Goal: Communication & Community: Answer question/provide support

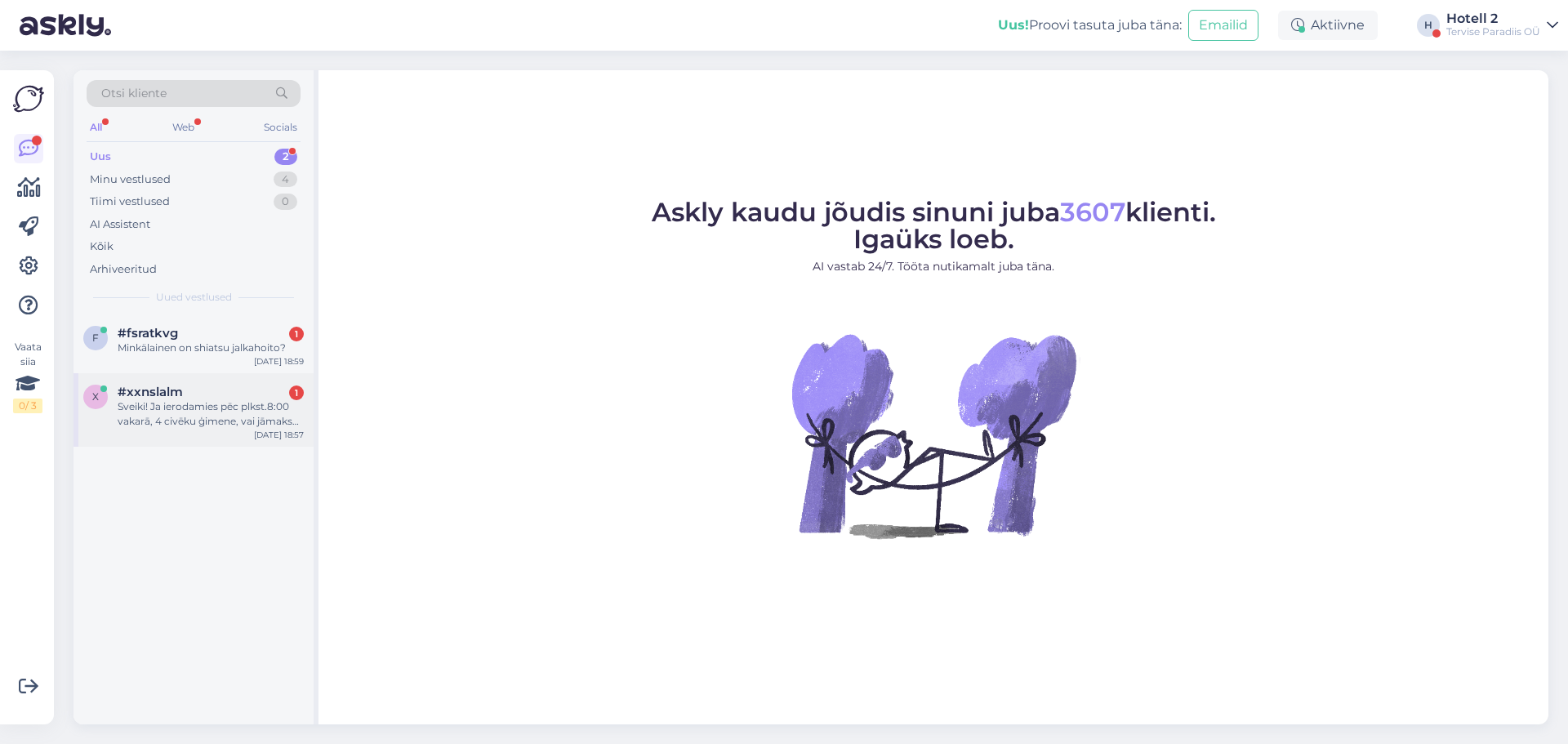
click at [212, 419] on div "Sveiki! Ja ierodamies pēc plkst.8:00 vakarā, 4 civēku ģimene, vai jāmaksā pilna…" at bounding box center [211, 414] width 187 height 30
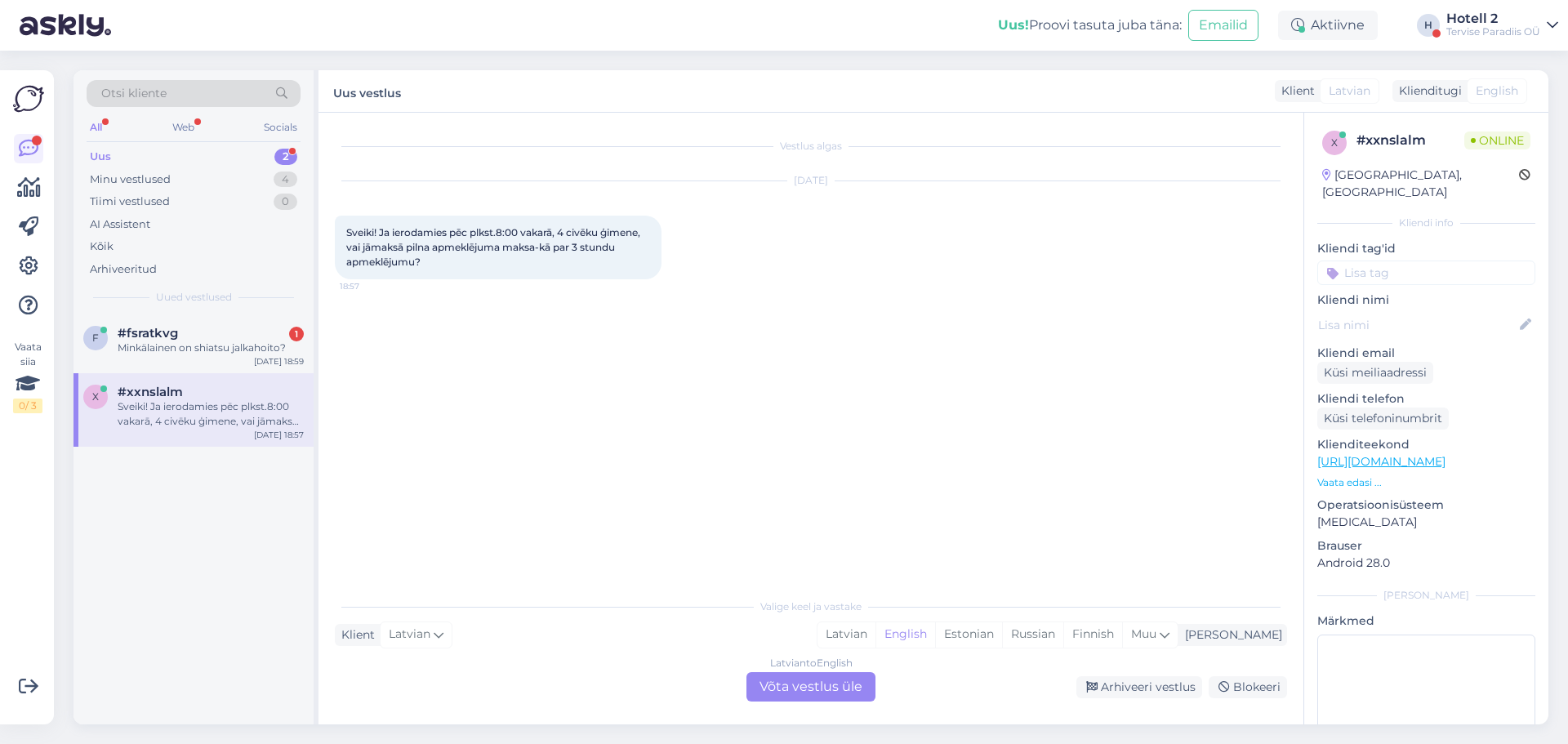
click at [772, 689] on div "Latvian to English Võta vestlus üle" at bounding box center [811, 687] width 129 height 30
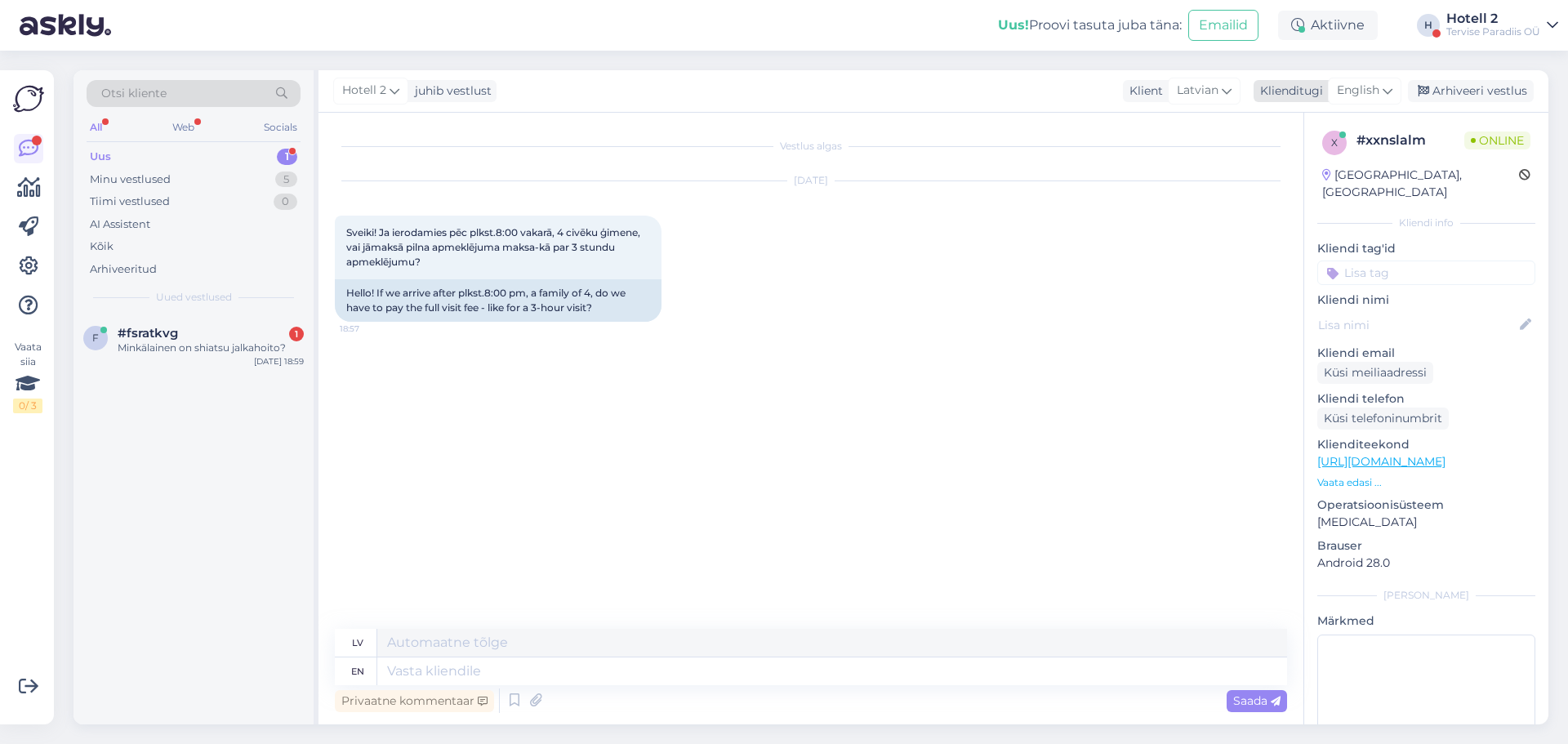
click at [1357, 99] on span "English" at bounding box center [1359, 90] width 43 height 18
type input "es"
click at [1291, 183] on link "Estonian" at bounding box center [1328, 189] width 180 height 26
click at [549, 674] on textarea at bounding box center [833, 671] width 910 height 28
type textarea "Tere!"
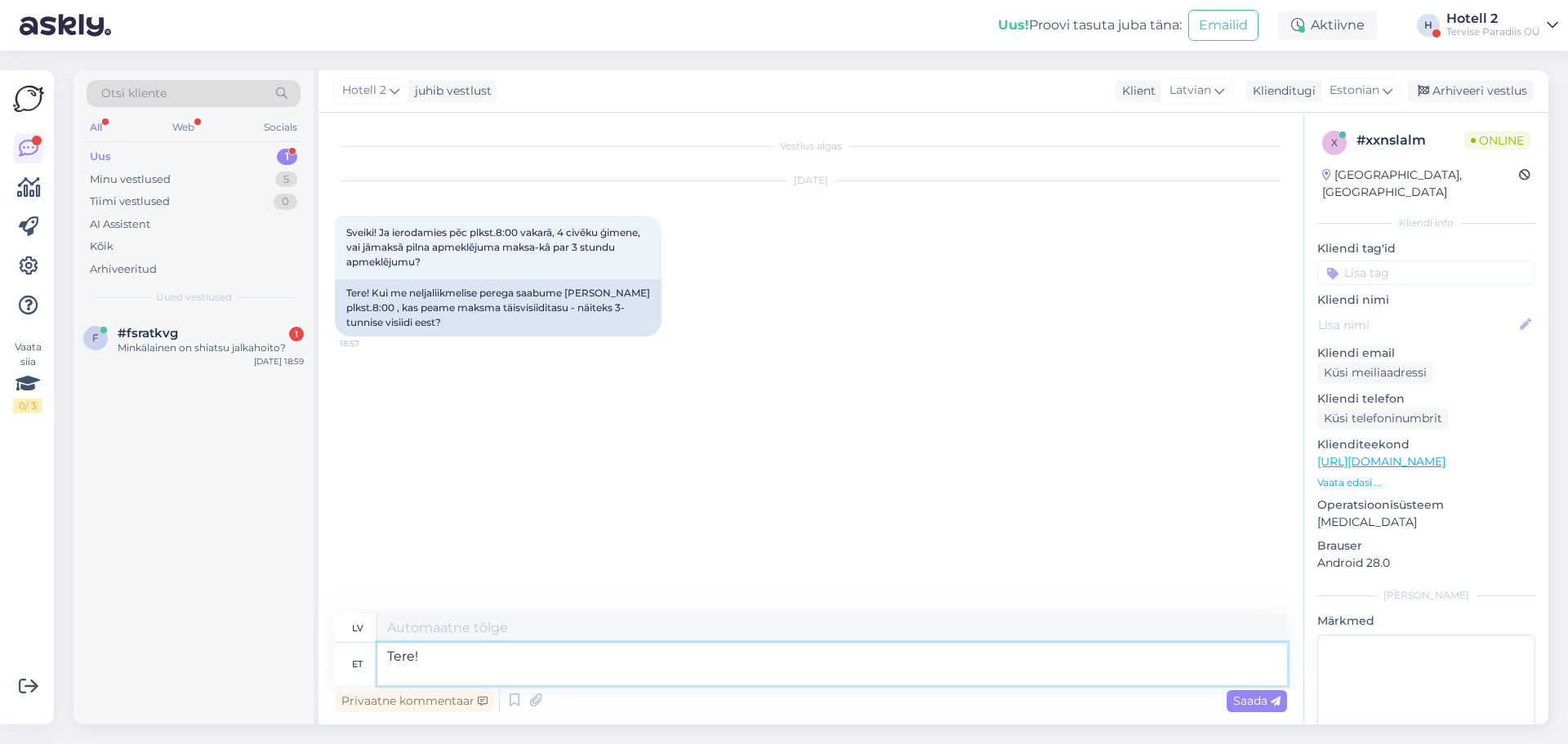
type textarea "Sveiki!"
type textarea "Tere! Kas"
type textarea "Sveiki! ir"
type textarea "Tere! Kas Teil on"
type textarea "Sveiki! Vai jums ir?"
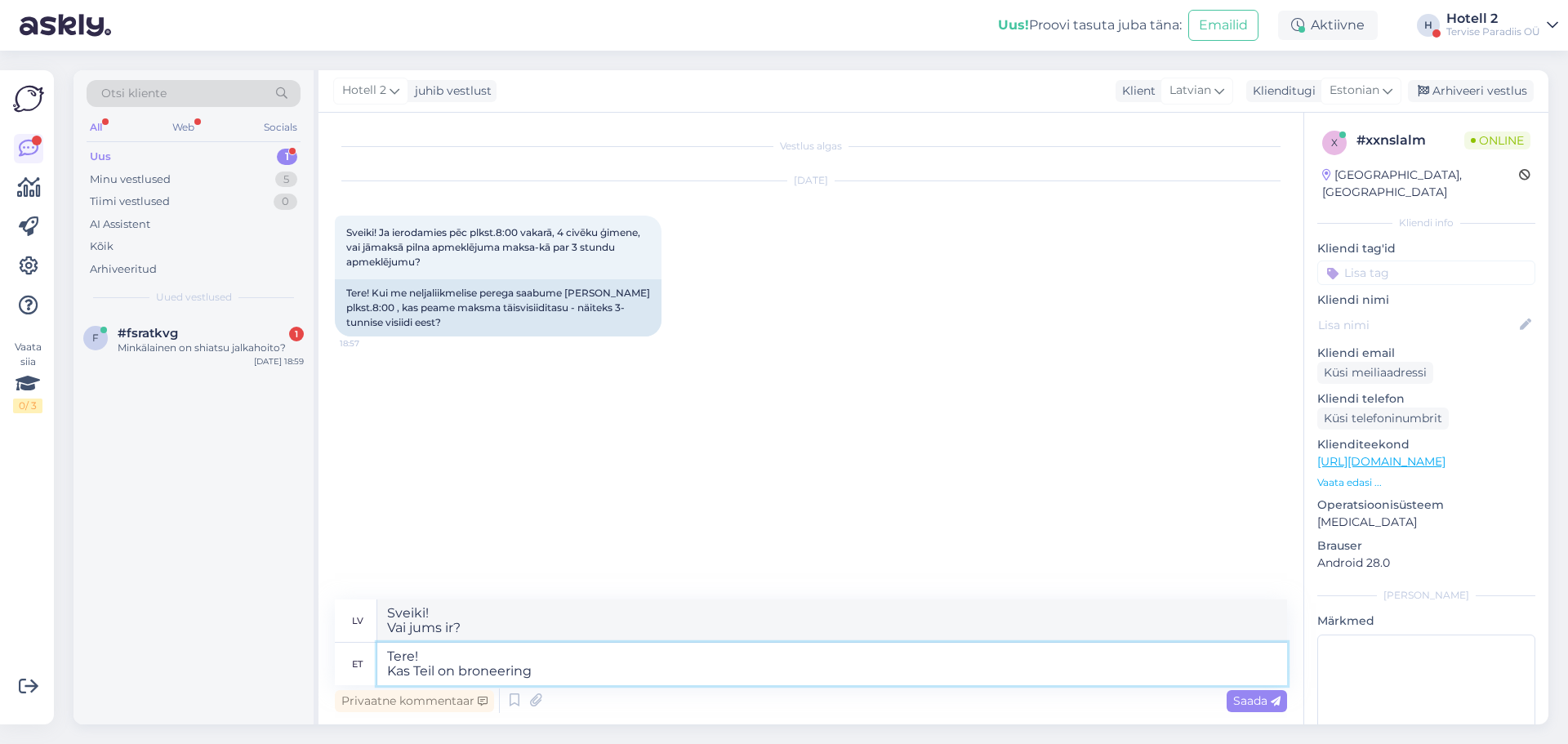
type textarea "Tere! Kas Teil on broneering m"
type textarea "Sveiki! Vai jums ir rezervācija?"
type textarea "Tere! Kas Teil on broneering meie j"
type textarea "Sveiki! Vai jums ir rezervācija pie mums?"
type textarea "Tere! Kas Teil on broneering meie juurde teahtud?"
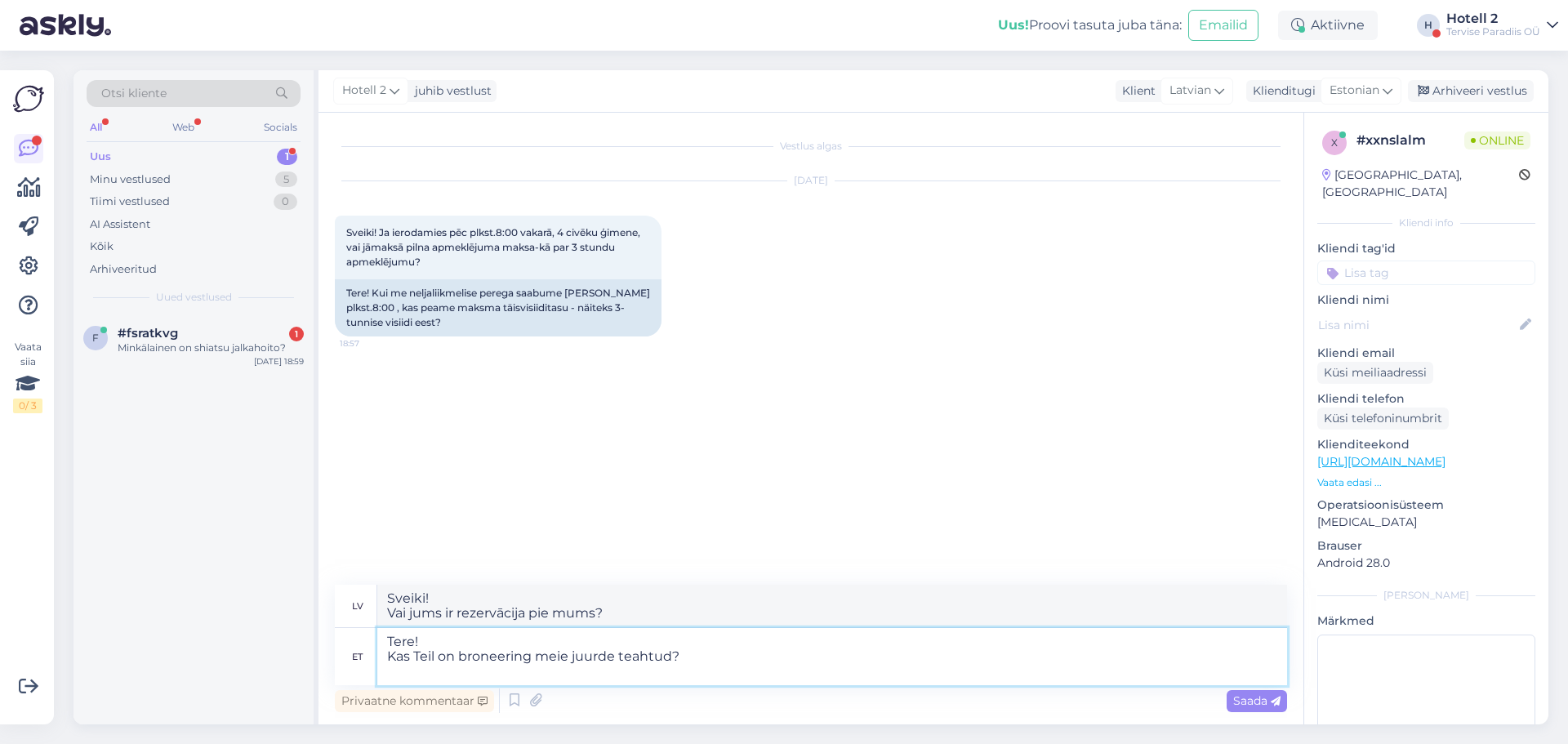
type textarea "Sveiki! Vai esat veicis rezervāciju pie mums?"
type textarea "Tere! Kas Teil on broneering meie juurde teahtud? Kui t"
type textarea "Sveiki! Vai esat veicis rezervāciju pie mums? Ja"
type textarea "Tere! Kas Teil on broneering meie juurde teahtud? Kui te s"
type textarea "Sveiki! Vai esat veicis rezervāciju pie mums? Ja jūs"
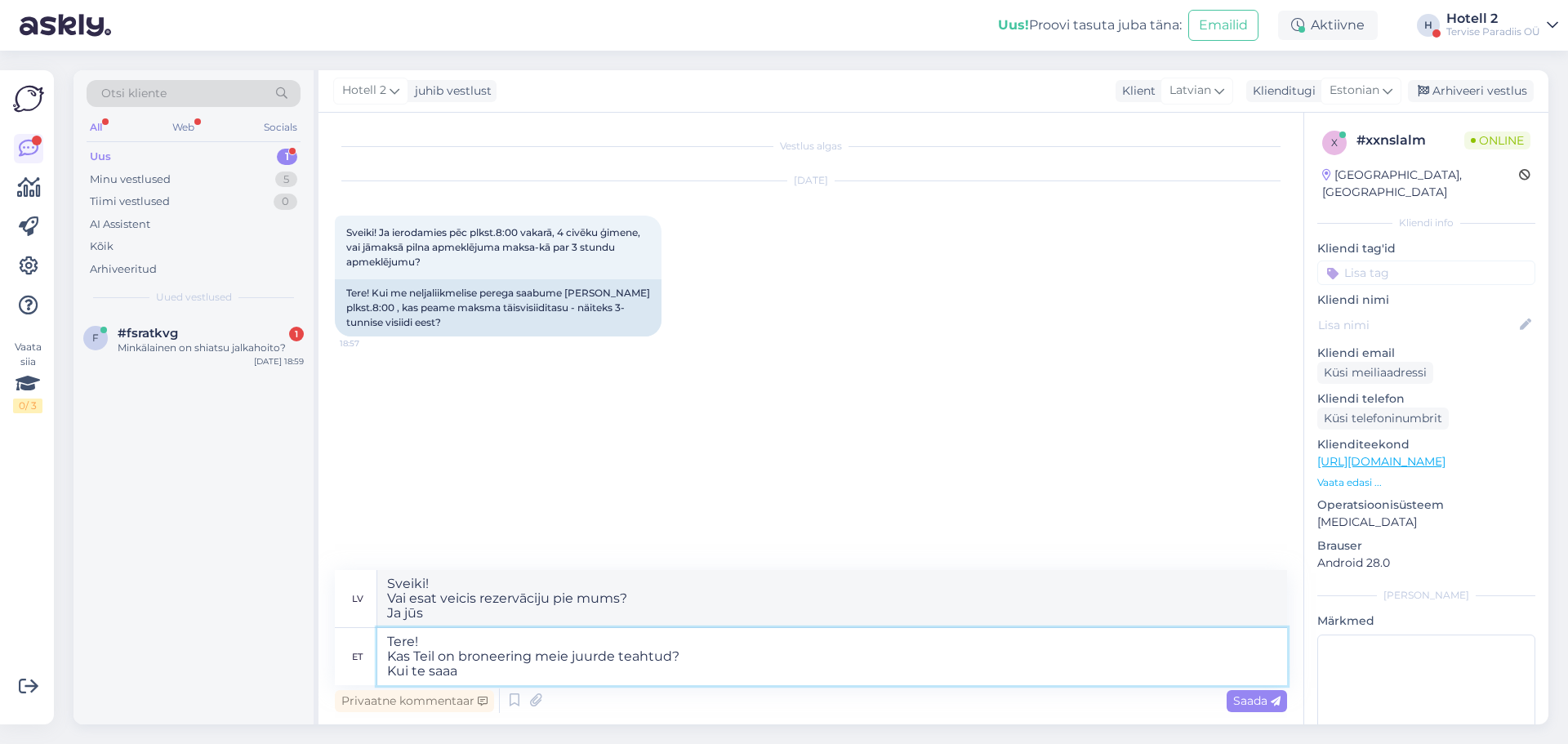
type textarea "Tere! Kas Teil on broneering meie juurde teahtud? Kui te saaab"
type textarea "Sveiki! Vai esat veicis rezervāciju pie mums? [PERSON_NAME]"
type textarea "Tere! Kas Teil on broneering meie juurde teahtud? Kui te saabute"
type textarea "Sveiki! Vai esat veicis rezervāciju pie mums? Kad ieradīsieties"
type textarea "Tere! Kas Teil on broneering meie juurde teahtud? Kui te saabute pärast"
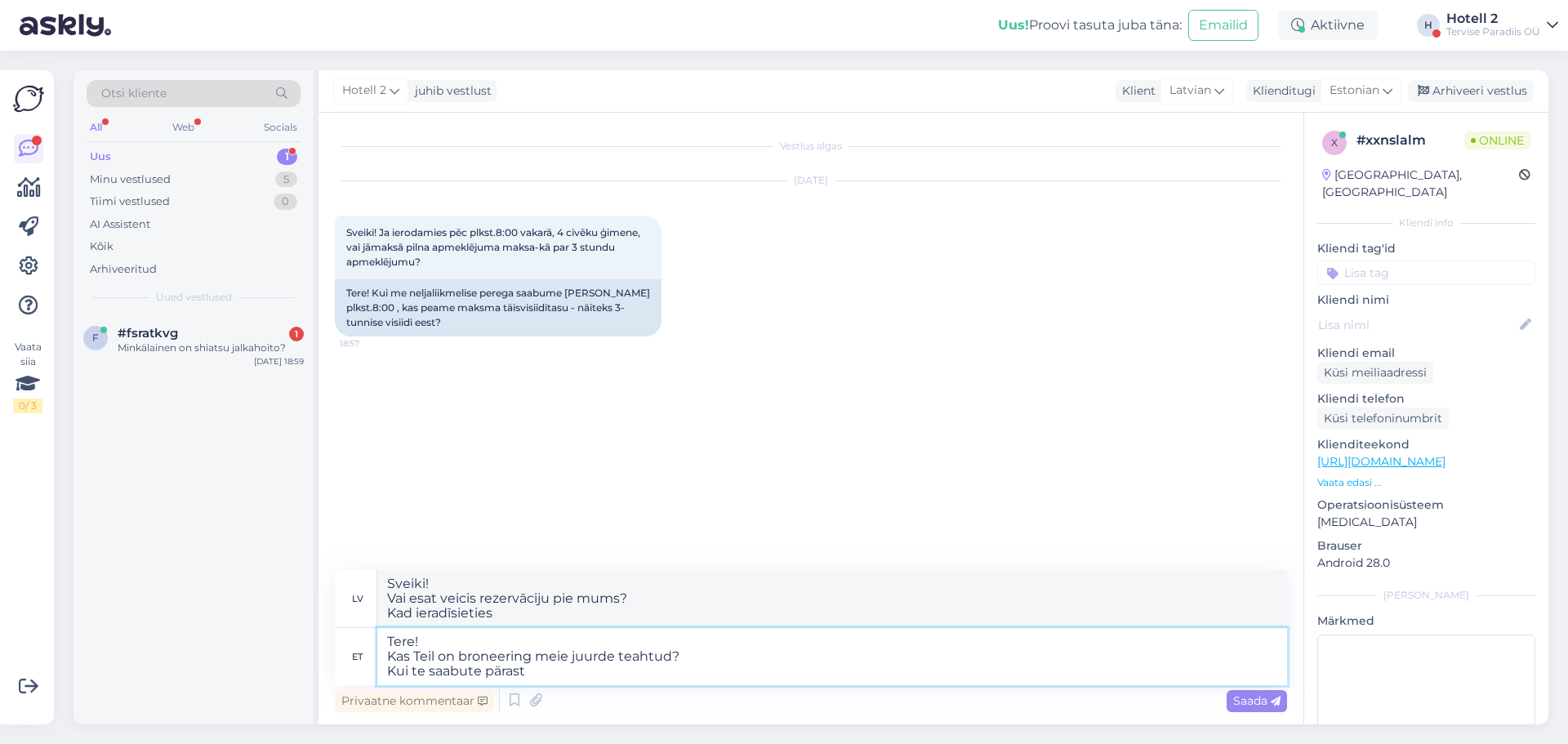
type textarea "Sveiki! Vai jums ir rezervācija pie mums? Ja ieradīsieties pēc plkst."
type textarea "Tere! Kas Teil on broneering meie juurde teahtud? Kui te saabute [PERSON_NAME] …"
type textarea "Sveiki! Vai jums ir rezervācija pie mums? Ja ieradīsieties pēc plkst. 8:00"
type textarea "Tere! Kas Teil on broneering meie juurde teahtud? Kui te saabute [PERSON_NAME] …"
type textarea "Sveiki! Vai jums ir rezervācija pie mums? , ja ierodaties pēc pulksten 8:00?"
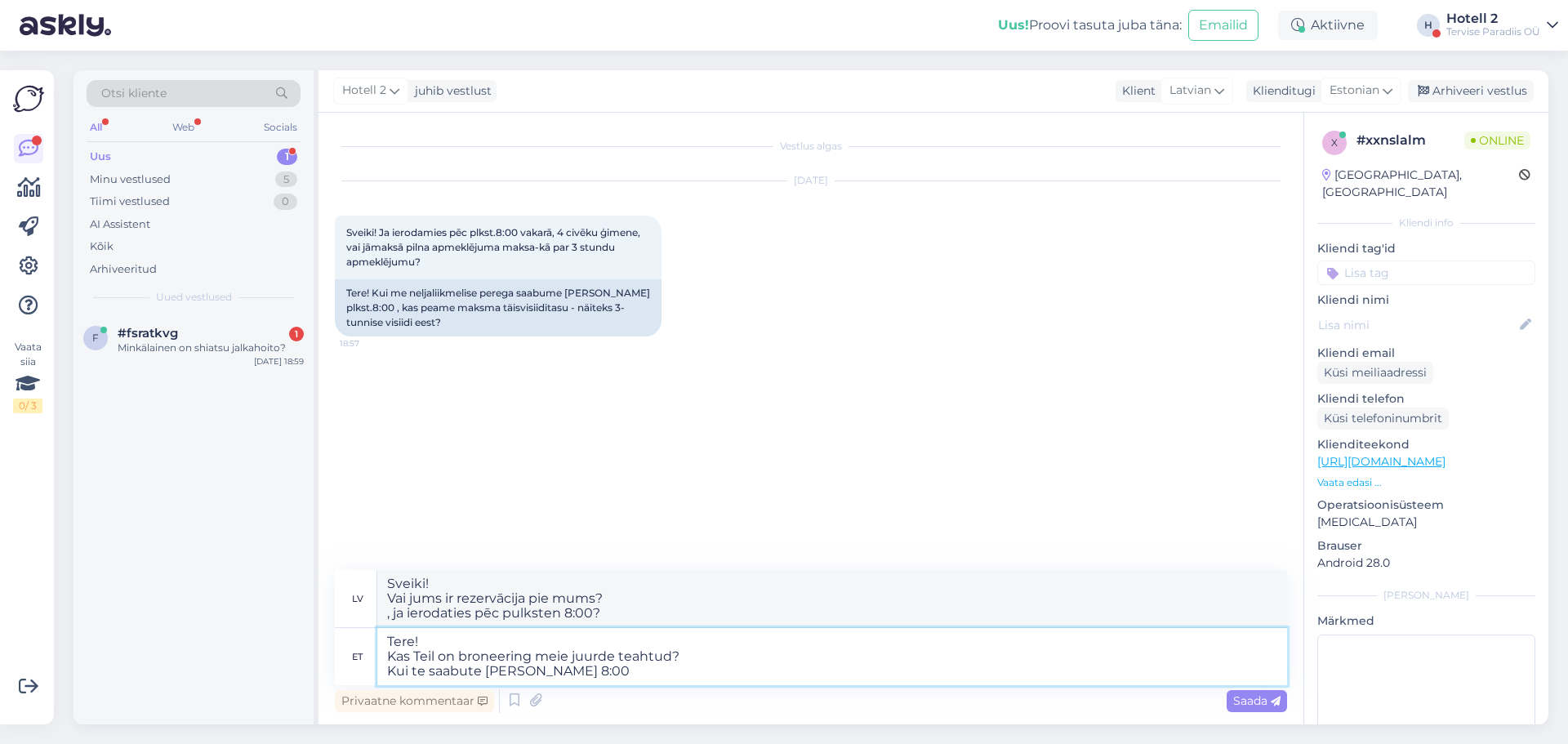
type textarea "Tere! Kas Teil on broneering meie juurde teahtud? Kui te saabute [PERSON_NAME] …"
type textarea "Sveiki! Vai jums ir rezervācija pie mums? Ja ieradīsieties pēc plkst. 8:00"
type textarea "Tere! Kas Teil on broneering meie juurde teahtud? Kui te saabute [PERSON_NAME] …"
type textarea "Sveiki! Vai jums ir rezervācija pie mums? Ja ieradīsieties pēc pulksten 8:00 no…"
type textarea "Tere! Kas Teil on broneering meie juurde teahtud? Kui te saabute [PERSON_NAME] …"
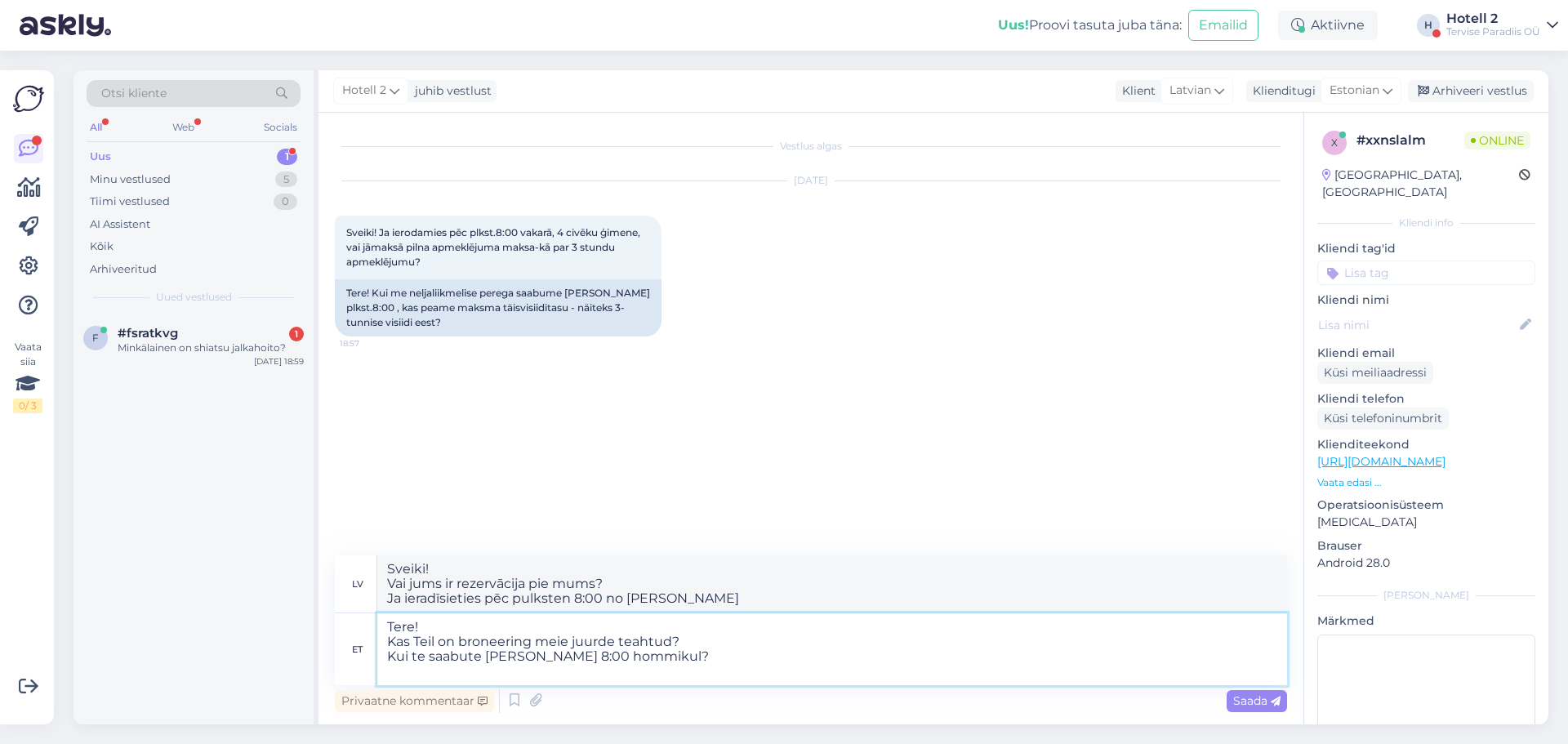
type textarea "Sveiki! Vai jums ir rezervācija pie mums? , ja ierodaties pēc pulksten 8:00 no …"
type textarea "Tere! Kas Teil on broneering meie juurde teahtud? Kui te saabute [PERSON_NAME] …"
type textarea "Sveiki! Vai jums ir rezervācija pie mums? Ja ieradīsieties pēc pulksten 8:00 no…"
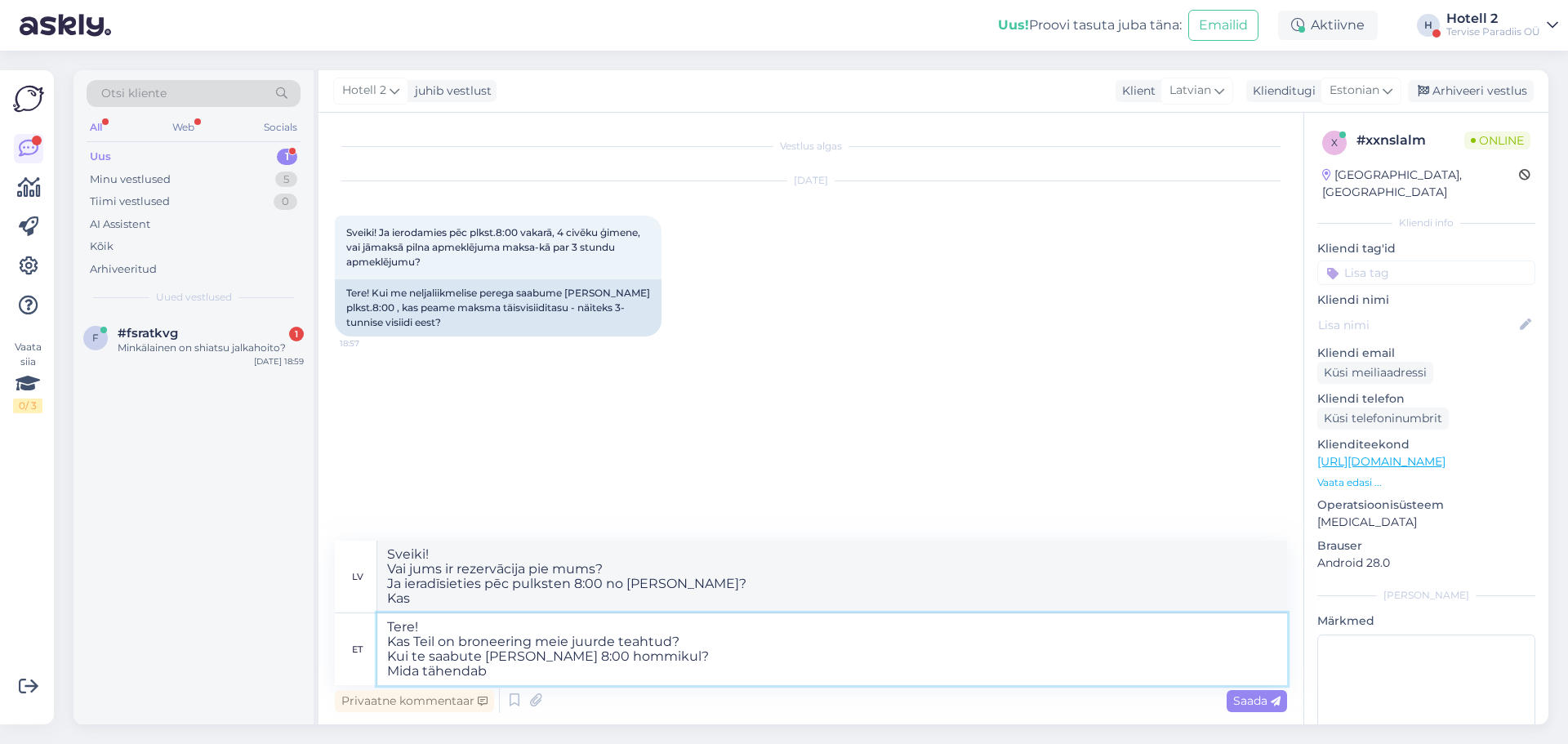
type textarea "Tere! Kas Teil on broneering meie juurde teahtud? Kui te saabute [PERSON_NAME] …"
type textarea "Sveiki! Vai jums ir rezervācija pie mums? , ja ierodaties pēc pulksten 8:00 no …"
type textarea "Tere! Kas Teil on broneering meie juurde teahtud? Kui te saabute [PERSON_NAME] …"
type textarea "Sveiki! Vai jums ir rezervācija pie mums? , ja ierodaties pēc pulksten 8:00 no …"
type textarea "Tere! Kas Teil on broneering meie juurde teahtud? Kui te saabute [PERSON_NAME] …"
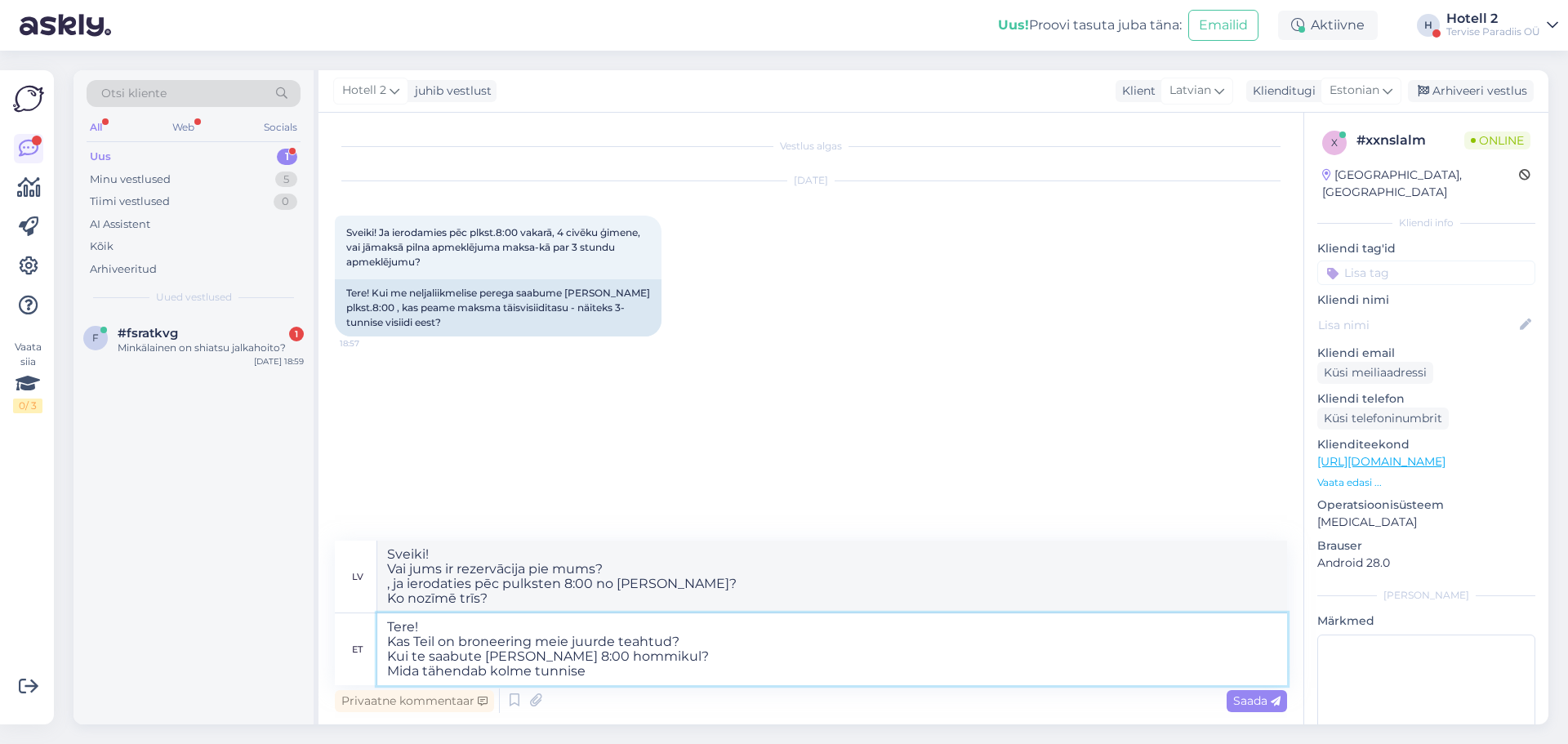
type textarea "Sveiki! Vai jums ir rezervācija pie mums? , ja ierodaties pēc pulksten 8:00 no …"
type textarea "Tere! Kas Teil on broneering meie juurde teahtud? Kui te saabute [PERSON_NAME] …"
type textarea "Sveiki! Vai jums ir rezervācija pie mums? Ko darīt, ja ierodaties pēc pulksten …"
type textarea "Tere! Kas Teil on broneering meie juurde teahtud? Kui te saabute [PERSON_NAME] …"
type textarea "Sveiki! Vai jums ir rezervācija pie mums? Ja ierodaties pēc pulksten 8:00 no [P…"
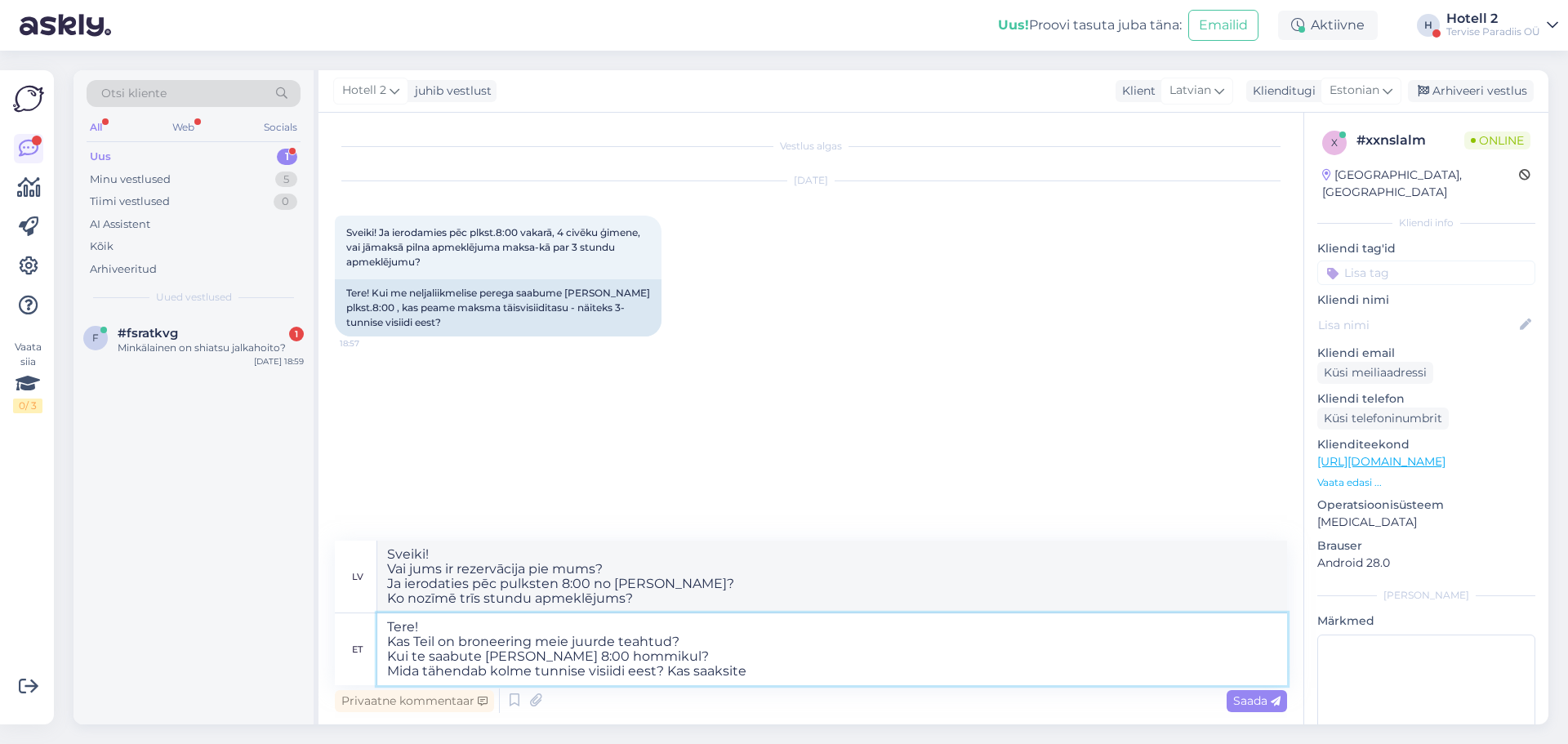
type textarea "Tere! Kas Teil on broneering meie juurde teahtud? Kui te saabute [PERSON_NAME] …"
type textarea "Sveiki! Vai jums ir rezervācija pie mums? Ja ierodaties pēc pulksten 8:00 no [P…"
type textarea "Tere! Kas Teil on broneering meie juurde teahtud? Kui te saabute [PERSON_NAME] …"
type textarea "Sveiki! Vai jums ir rezervācija pie mums? Ko darīt, ja ierodaties pēc pulksten …"
type textarea "Tere! Kas Teil on broneering meie juurde teahtud? Kui te saabute [PERSON_NAME] …"
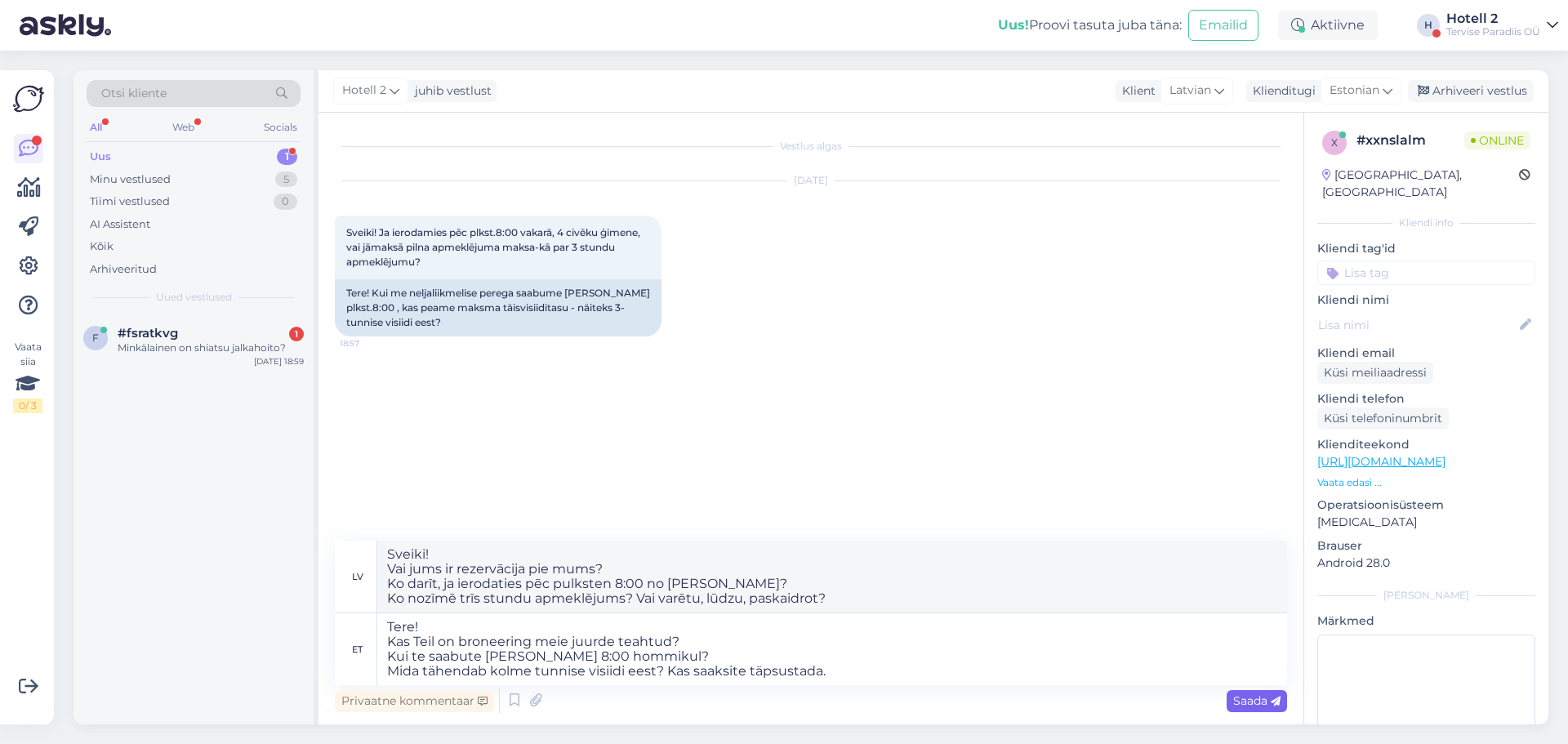
click at [1255, 704] on span "Saada" at bounding box center [1256, 700] width 48 height 15
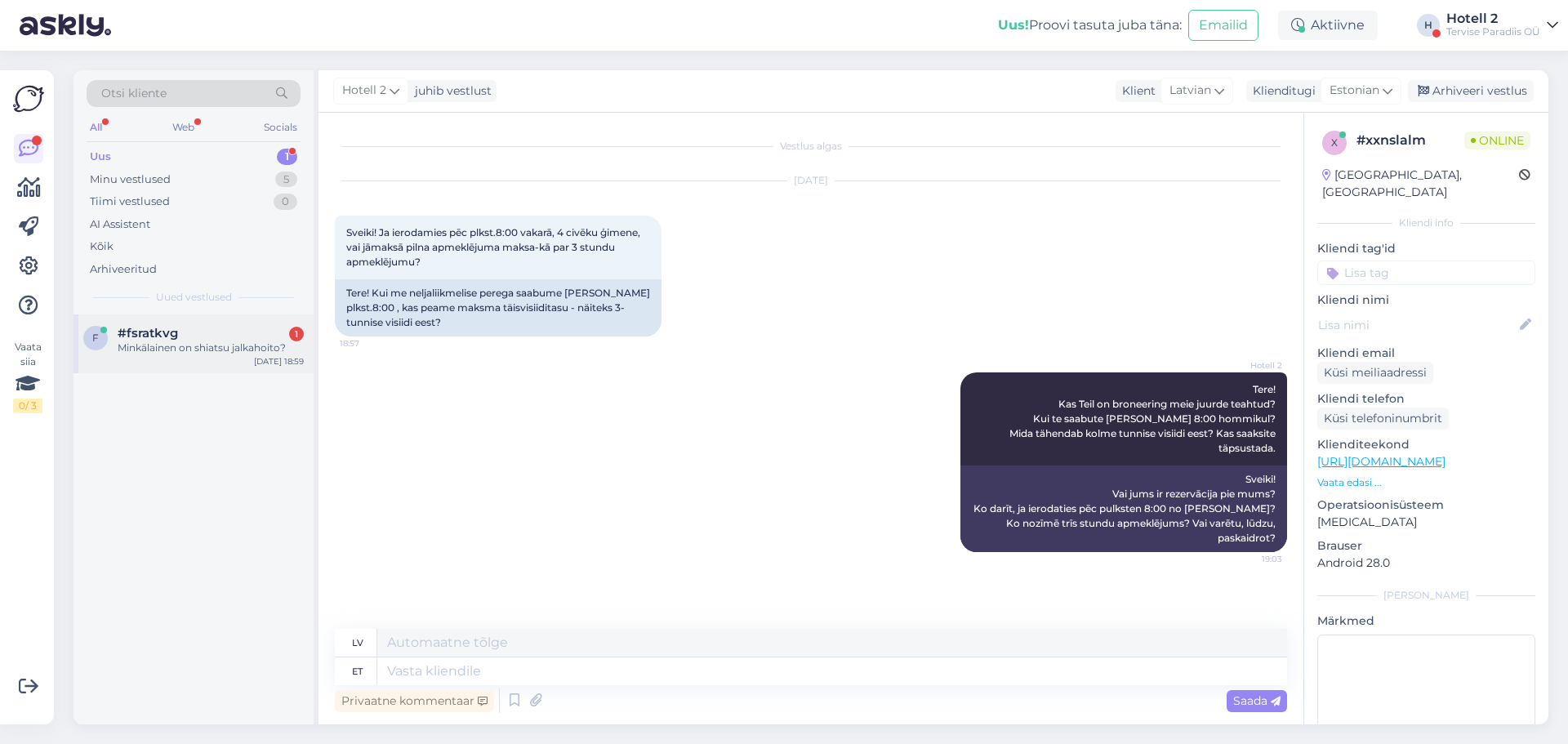
click at [220, 323] on div "f #fsratkvg 1 Minkälainen on shiatsu jalkahoito? [DATE] 18:59" at bounding box center [193, 343] width 240 height 59
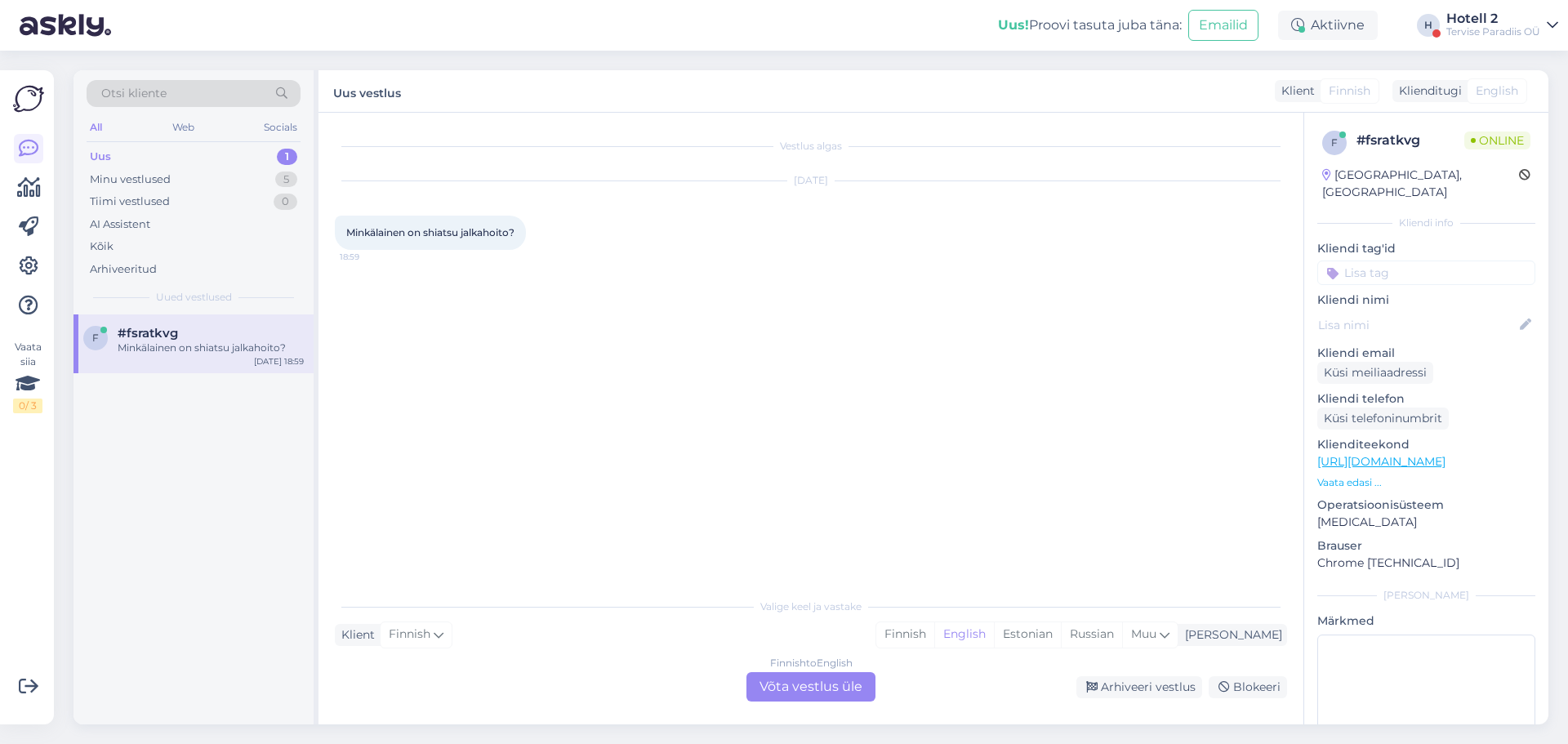
click at [800, 683] on div "Finnish to English Võta vestlus üle" at bounding box center [811, 687] width 129 height 30
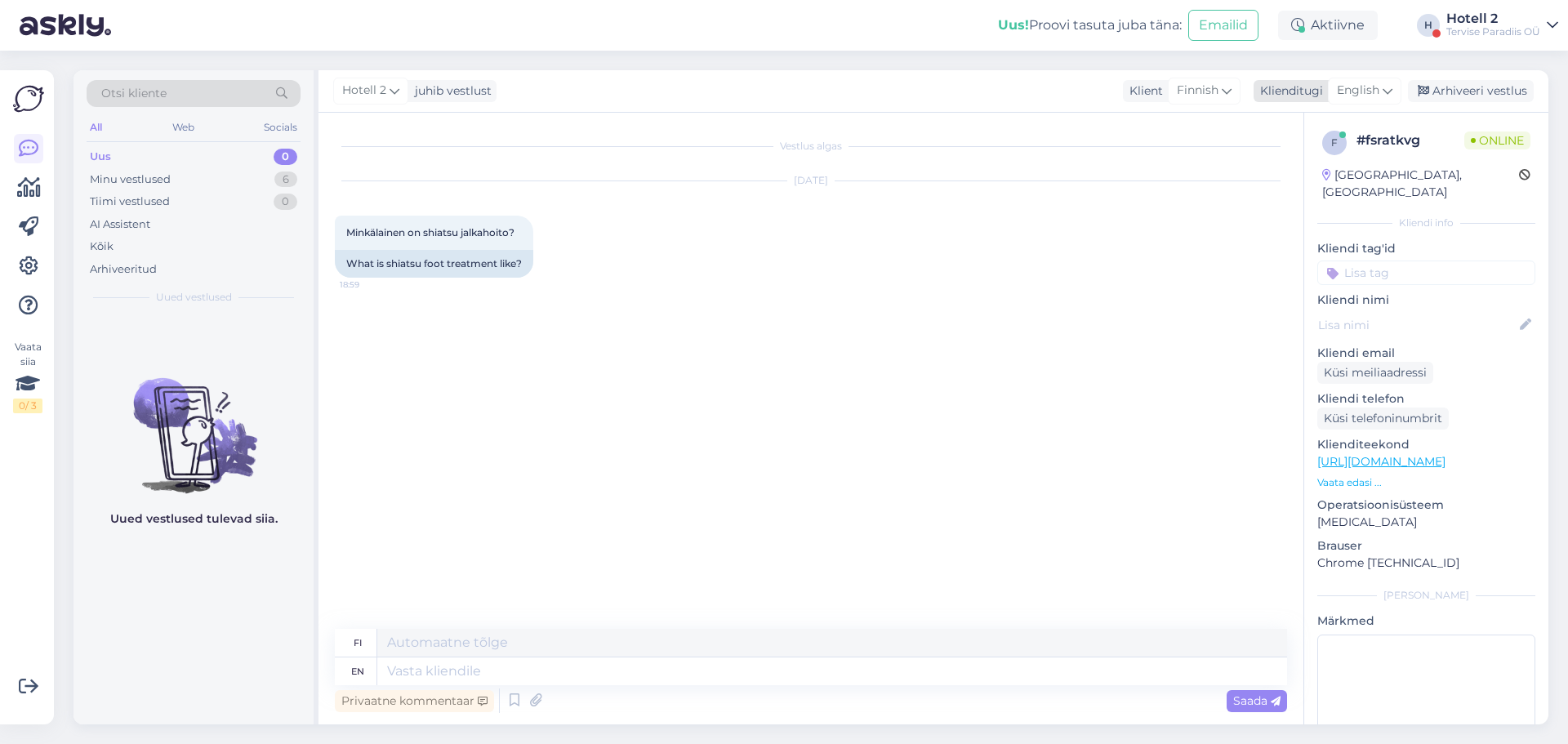
click at [1357, 87] on span "English" at bounding box center [1359, 90] width 43 height 18
drag, startPoint x: 1307, startPoint y: 184, endPoint x: 1246, endPoint y: 208, distance: 65.6
click at [1306, 184] on link "Estonian" at bounding box center [1328, 189] width 180 height 26
click at [449, 671] on textarea at bounding box center [833, 671] width 910 height 28
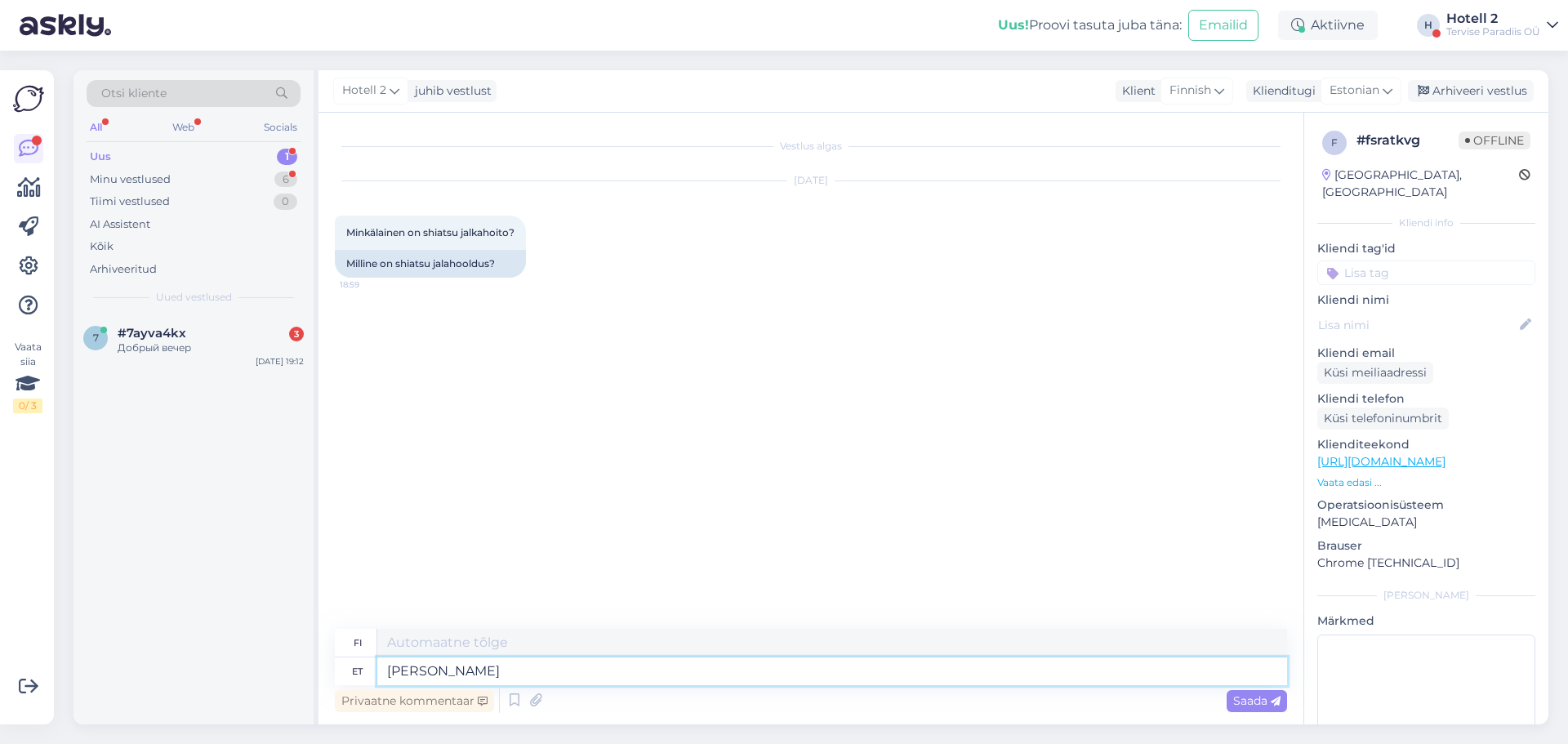
type textarea "[PERSON_NAME]"
type textarea "Kui Teil"
type textarea "[PERSON_NAME] sinä"
type textarea "Kui Teil on"
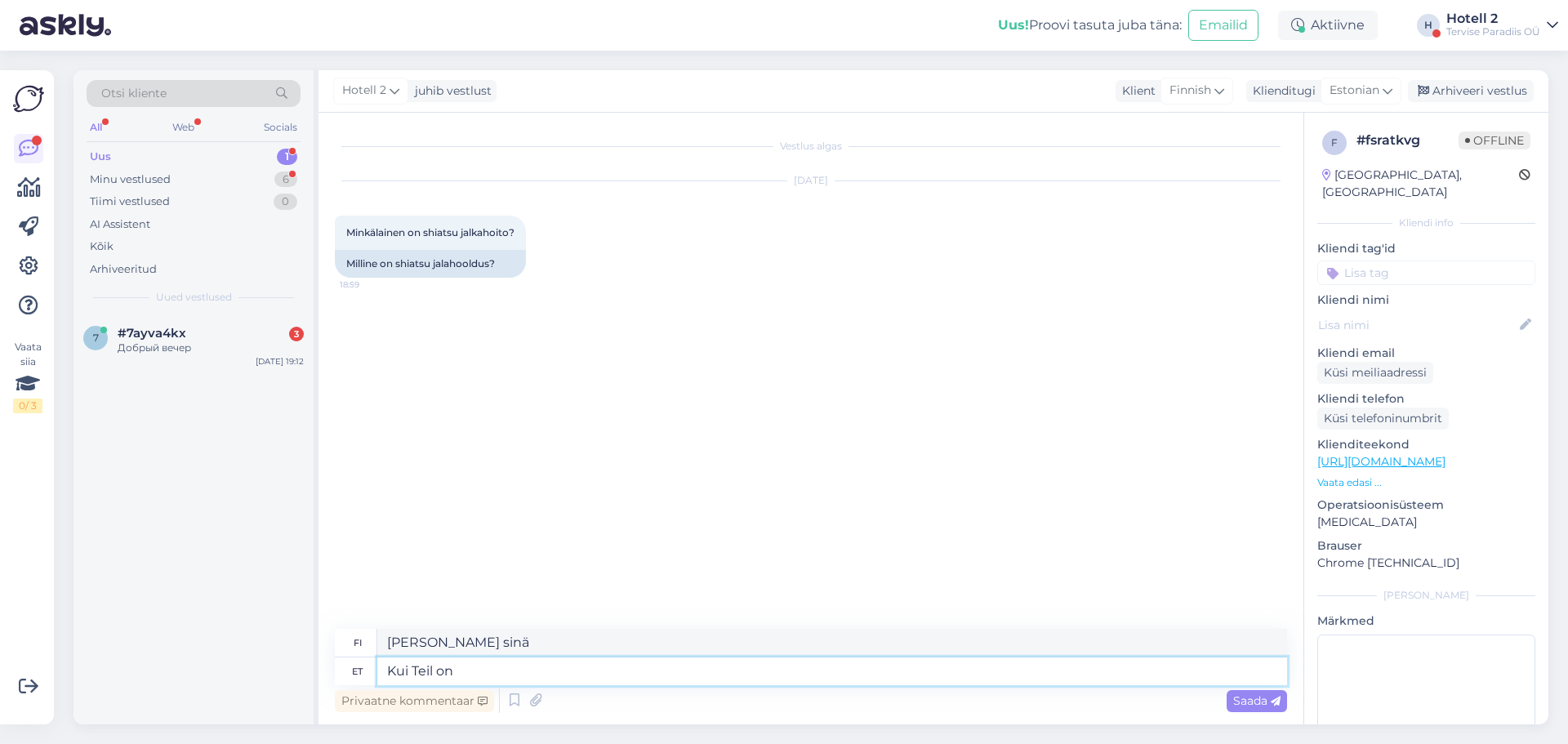
type textarea "[PERSON_NAME] on"
type textarea "Kui Teil on küsimusi"
type textarea "[PERSON_NAME] sinulla on kysyttävää"
type textarea "Kui Teil on küsimusi pr"
type textarea "[PERSON_NAME] teillä on kysyttävää, neiti"
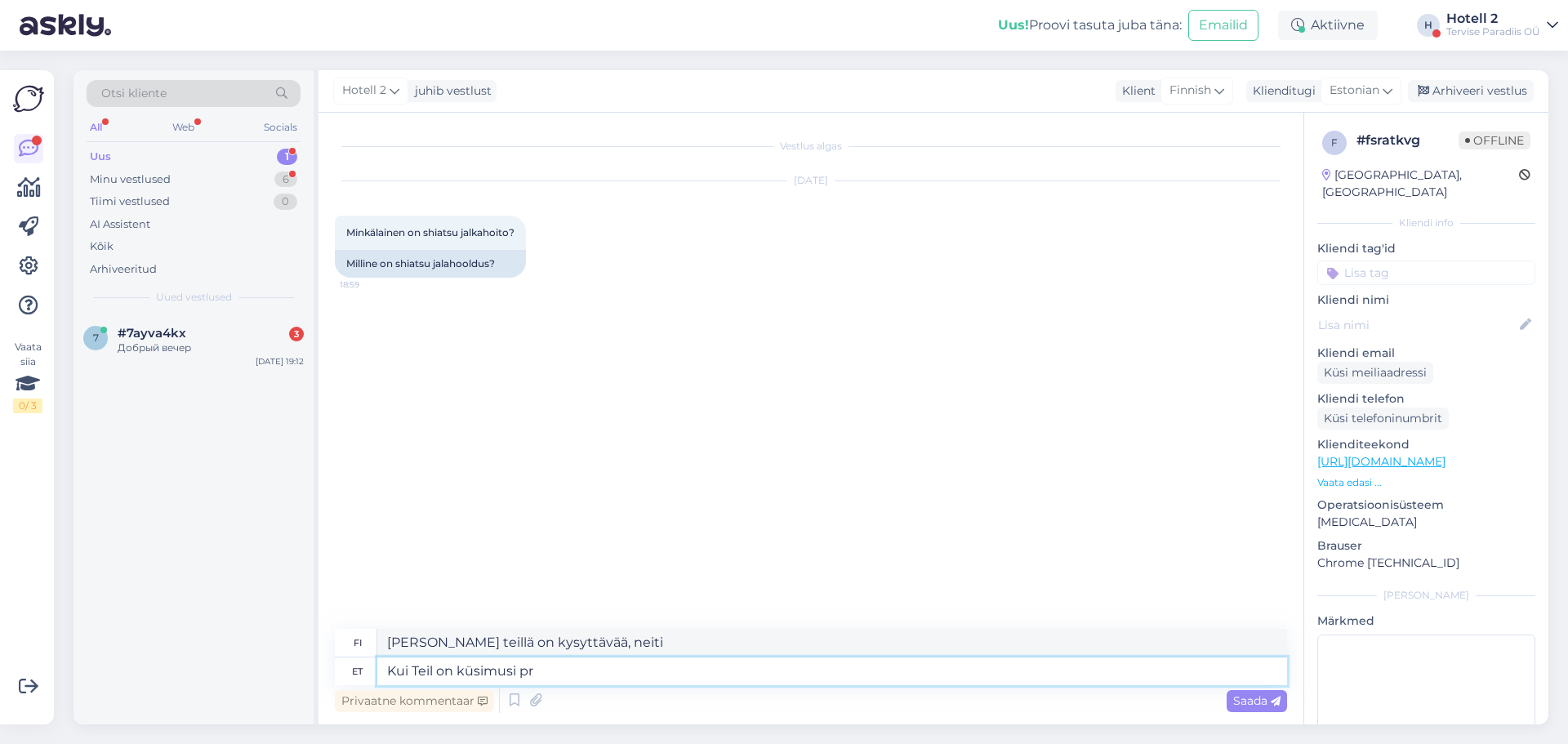
type textarea "Kui Teil on küsimusi pro"
type textarea "[PERSON_NAME] sinulla on kysyttävää"
type textarea "Kui Teil on küsimusi hoolitsuste"
type textarea "[PERSON_NAME] sinulla on kysyttävää hoidoista"
type textarea "Kui Teil on küsimusi hoolitsuste kohta, s"
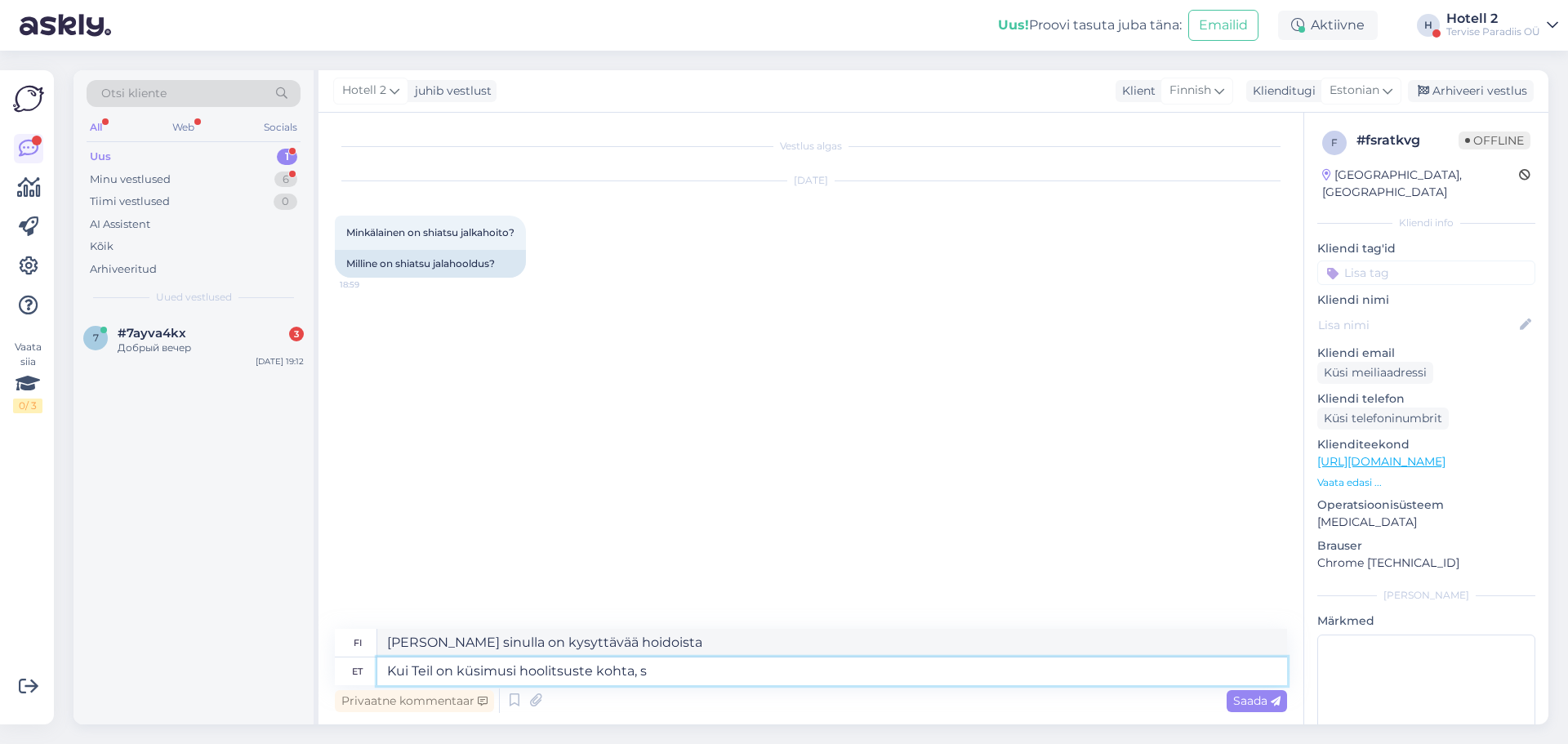
type textarea "[PERSON_NAME] sinulla on kysyttävää hoidoista,"
type textarea "Kui Teil on küsimusi hoolitsuste kohta, siis saate"
type textarea "[PERSON_NAME] sinulla on kysyttävää hoidoista, [PERSON_NAME]"
type textarea "Kui Teil on küsimusi hoolitsuste kohta, siis saate küsida"
type textarea "[PERSON_NAME] sinulla on kysyttävää hoidoista, [PERSON_NAME] kysyä"
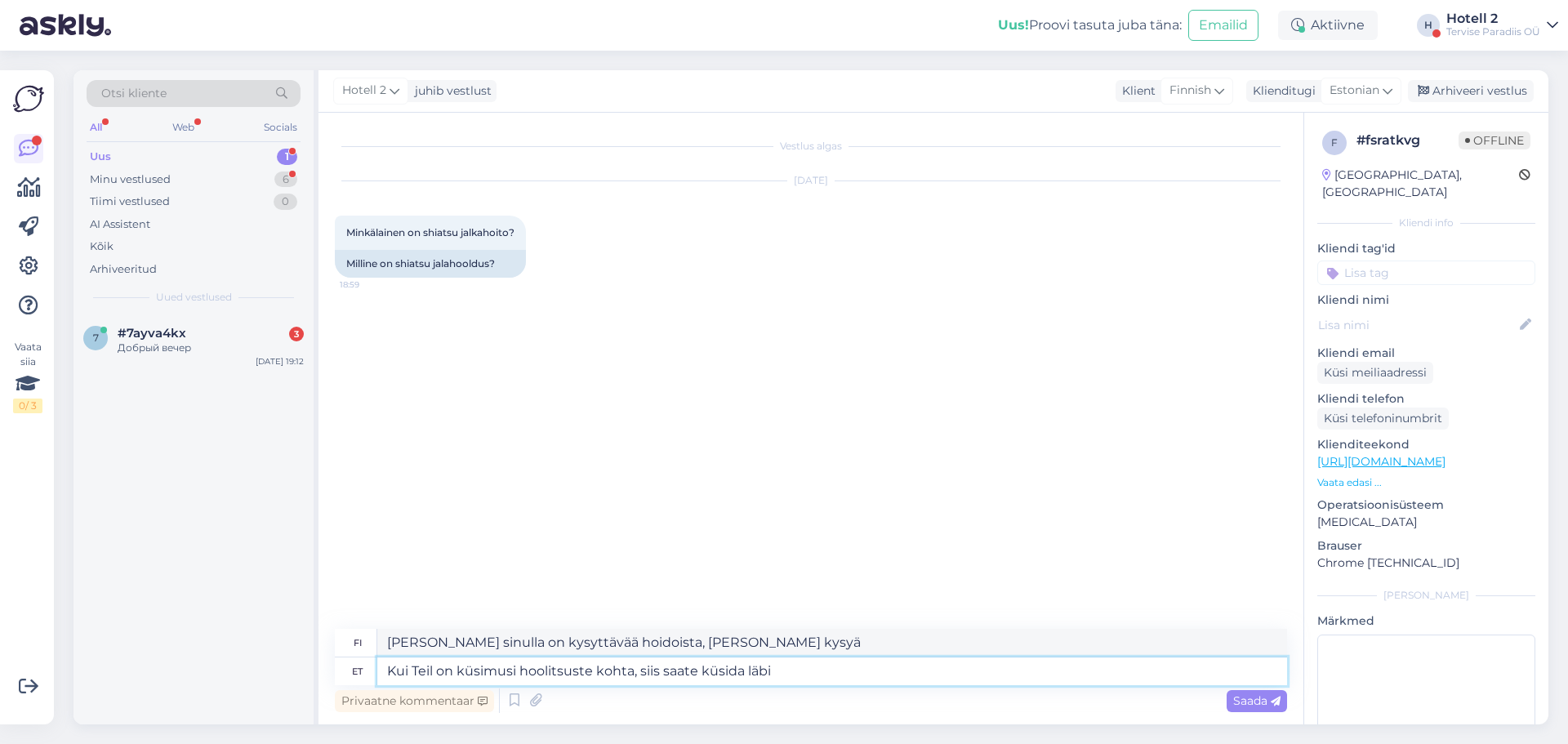
type textarea "Kui Teil on küsimusi hoolitsuste kohta, siis saate küsida läbi m"
type textarea "[PERSON_NAME] sinulla on kysyttävää hoidoista, [PERSON_NAME] kysyä niitä mm."
type textarea "Kui Teil on küsimusi hoolitsuste kohta, siis saate küsida [PERSON_NAME]"
type textarea "[PERSON_NAME] sinulla on kysyttävää hoidoista, [PERSON_NAME] kysyä niitä sähköp…"
type textarea "Kui Teil on küsimusi hoolitsuste kohta, siis saate küsida [PERSON_NAME] [EMAIL_…"
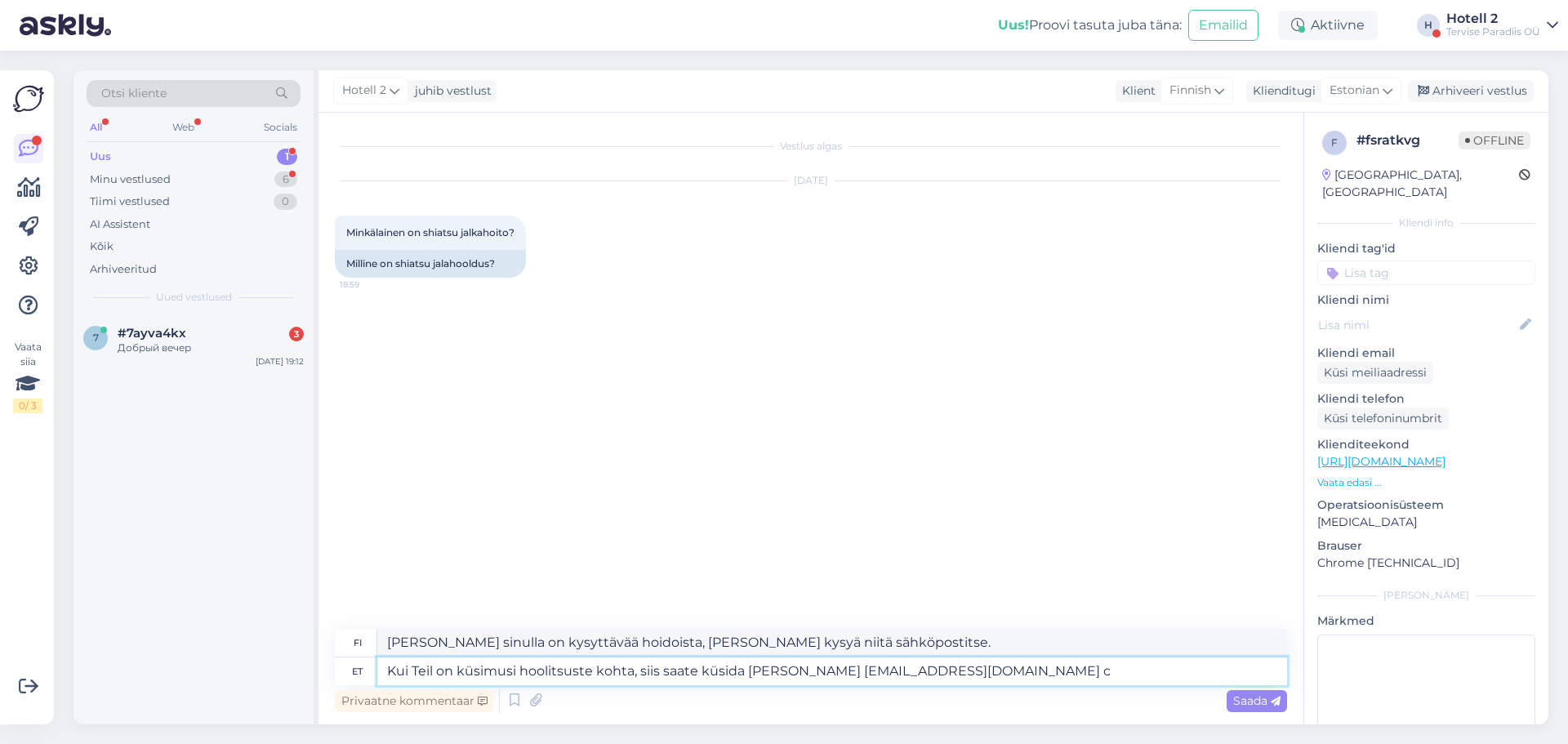
type textarea "[PERSON_NAME] sinulla on kysyttävää hoidoista, [PERSON_NAME] lähettää sähköpost…"
type textarea "Kui Teil on küsimusi hoolitsuste kohta, siis saate küsida [PERSON_NAME] [EMAIL_…"
type textarea "[PERSON_NAME] sinulla on kysyttävää hoidoista, [PERSON_NAME] lähettää sähköpost…"
type textarea "Kui Teil on küsimusi hoolitsuste kohta, siis saate küsida [PERSON_NAME] [EMAIL_…"
type textarea "[PERSON_NAME] sinulla on kysyttävää hoidoista, [PERSON_NAME] kysyä sähköpostits…"
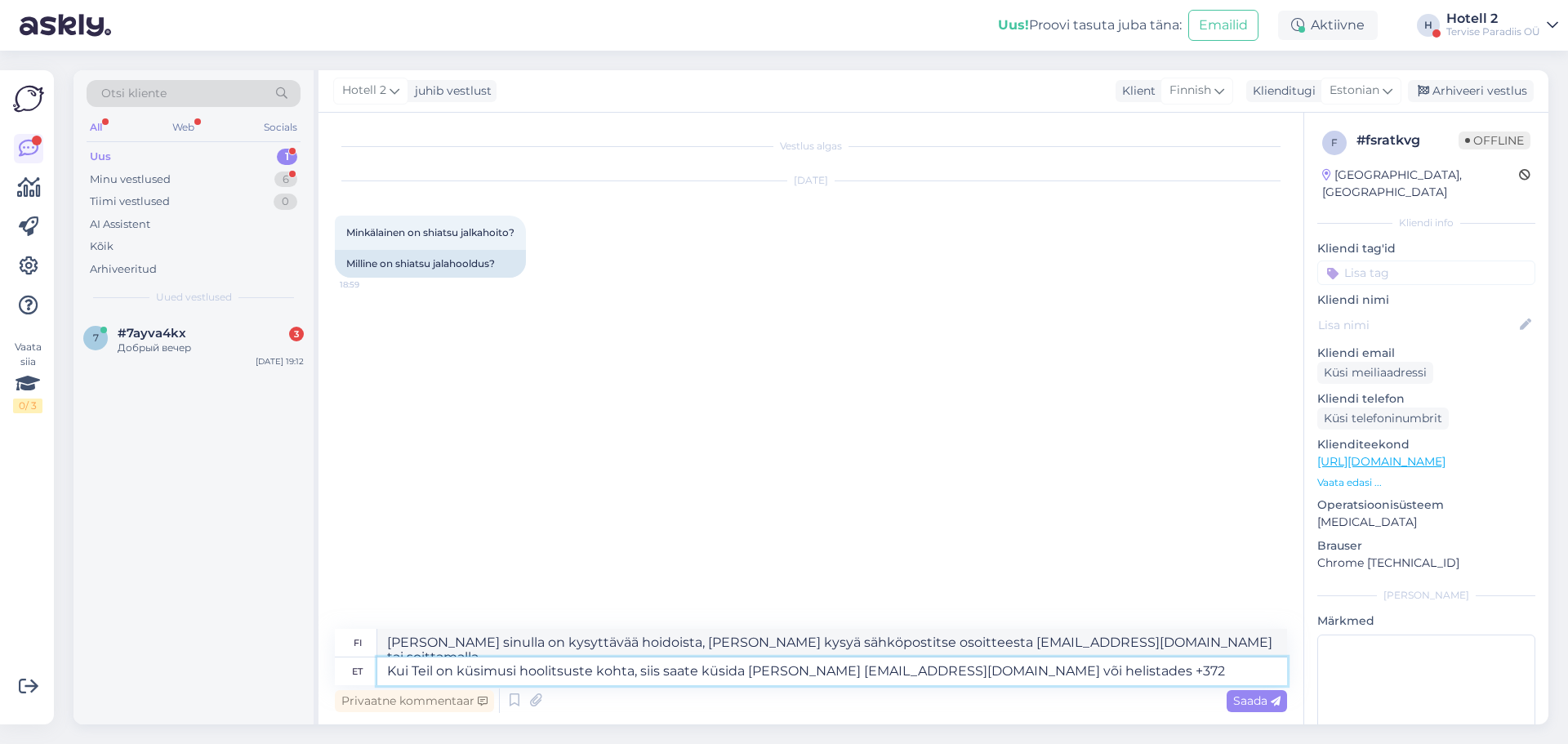
type textarea "Kui Teil on küsimusi hoolitsuste kohta, siis saate küsida [PERSON_NAME] [EMAIL_…"
type textarea "[PERSON_NAME] sinulla on kysyttävää hoidoista, [PERSON_NAME] kysyä sähköpostits…"
type textarea "Kui Teil on küsimusi hoolitsuste kohta, siis saate küsida [PERSON_NAME] [EMAIL_…"
type textarea "[PERSON_NAME] sinulla on kysyttävää hoidoista, [PERSON_NAME] kysyä sähköpostits…"
type textarea "Kui Teil on küsimusi hoolitsuste kohta, siis saate küsida [PERSON_NAME] [EMAIL_…"
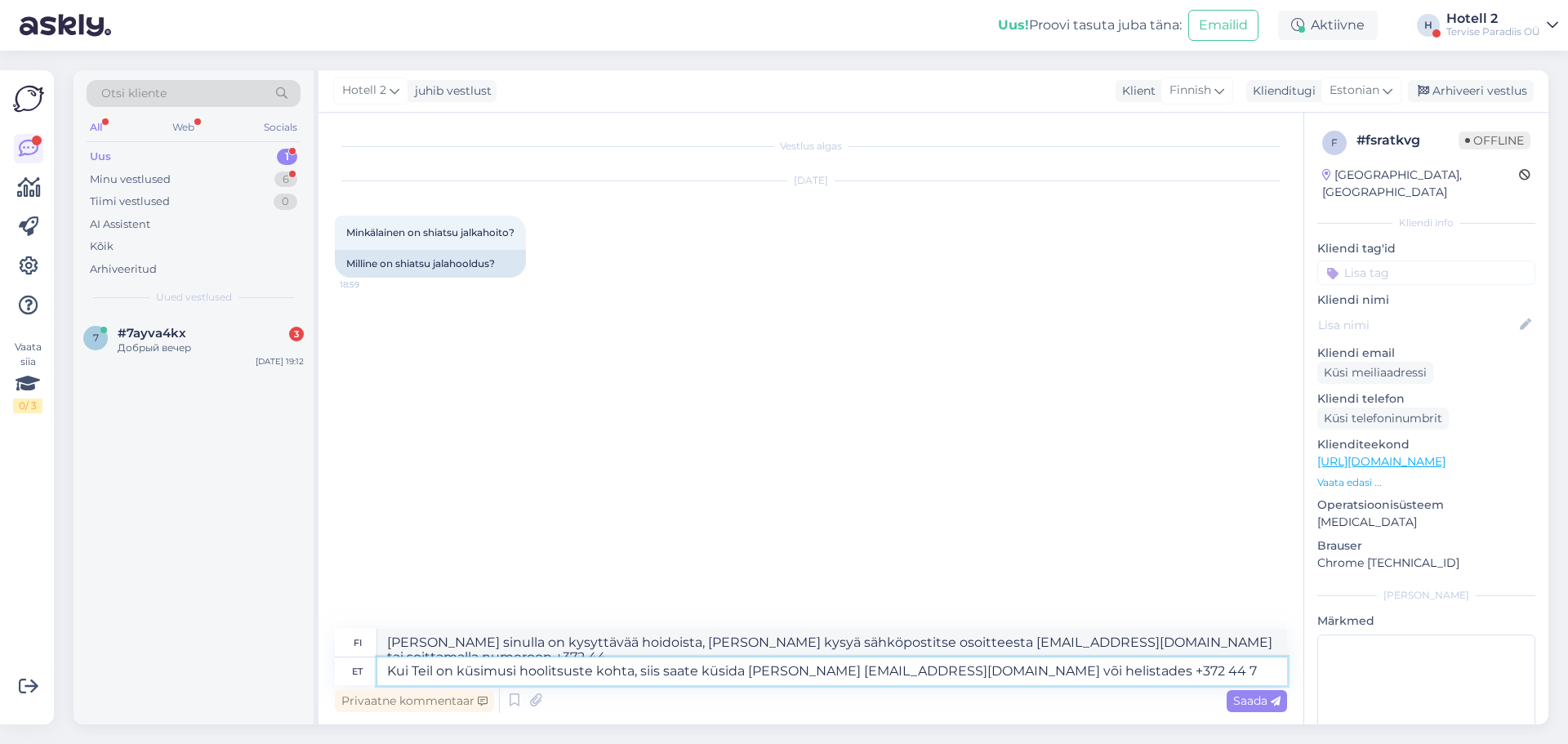
type textarea "[PERSON_NAME] sinulla on kysyttävää hoidoista, [PERSON_NAME] lähettää sähköpost…"
type textarea "Kui Teil on küsimusi hoolitsuste kohta, siis saate küsida [PERSON_NAME] [EMAIL_…"
type textarea "[PERSON_NAME] sinulla on kysyttävää hoidoista, [PERSON_NAME] lähettää sähköpost…"
type textarea "Kui Teil on küsimusi hoolitsuste kohta, siis saate küsida [PERSON_NAME] [EMAIL_…"
type textarea "[PERSON_NAME] sinulla on kysyttävää hoidoista, [PERSON_NAME] lähettää ne sähköp…"
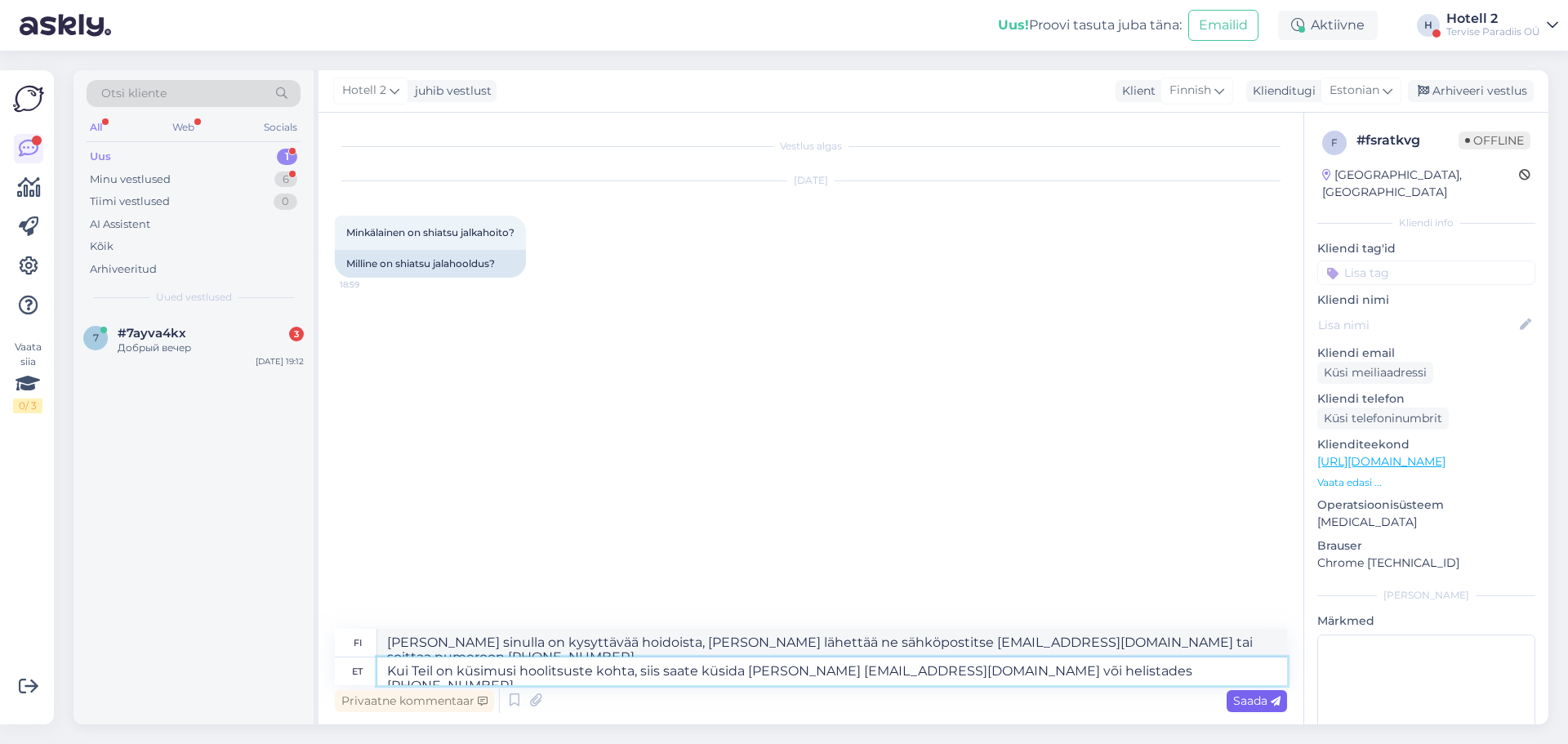
type textarea "Kui Teil on küsimusi hoolitsuste kohta, siis saate küsida [PERSON_NAME] [EMAIL_…"
click at [1279, 704] on icon at bounding box center [1276, 701] width 10 height 10
